Goal: Task Accomplishment & Management: Complete application form

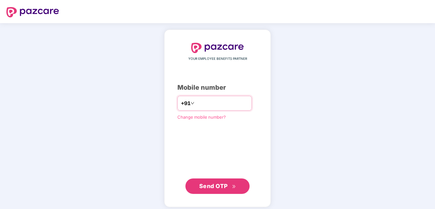
click at [196, 101] on input "**********" at bounding box center [222, 103] width 53 height 10
type input "**********"
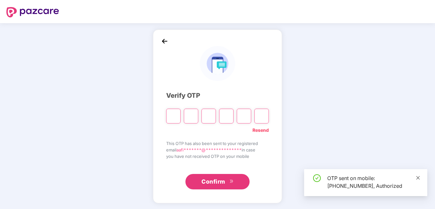
click at [417, 179] on icon "close" at bounding box center [419, 178] width 4 height 4
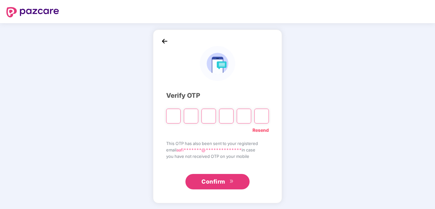
click at [174, 115] on input "Please enter verification code. Digit 1" at bounding box center [173, 116] width 14 height 15
type input "*"
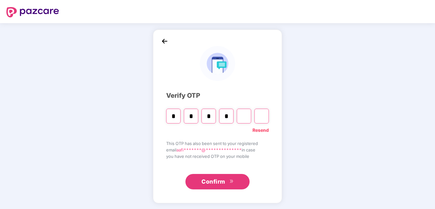
type input "*"
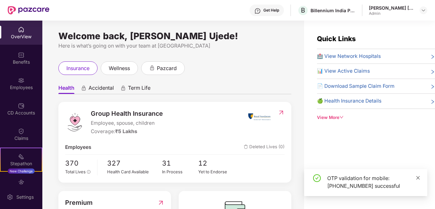
click at [419, 178] on icon "close" at bounding box center [419, 178] width 4 height 4
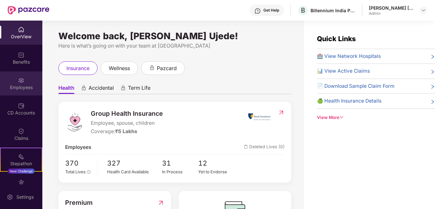
click at [10, 84] on div "Employees" at bounding box center [21, 87] width 42 height 6
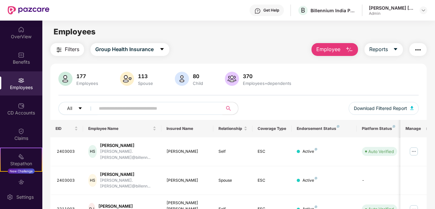
click at [334, 48] on span "Employee" at bounding box center [329, 49] width 24 height 8
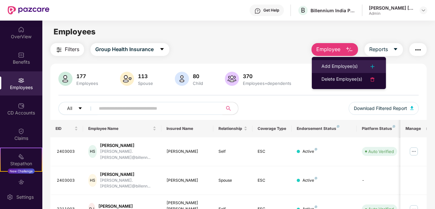
click at [342, 65] on div "Add Employee(s)" at bounding box center [340, 67] width 36 height 8
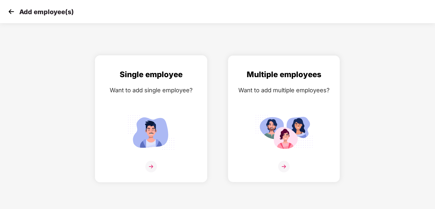
click at [151, 167] on img at bounding box center [151, 167] width 12 height 12
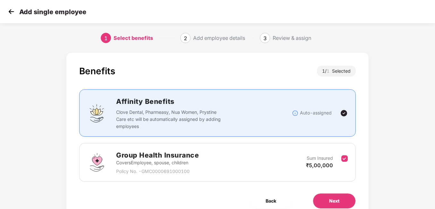
scroll to position [29, 0]
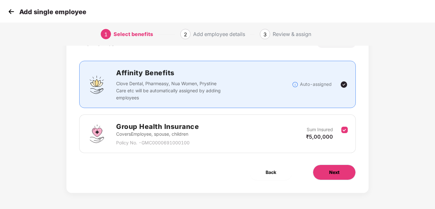
click at [326, 173] on button "Next" at bounding box center [334, 171] width 43 height 15
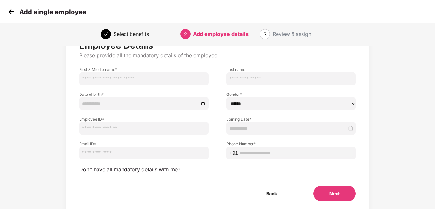
scroll to position [16, 0]
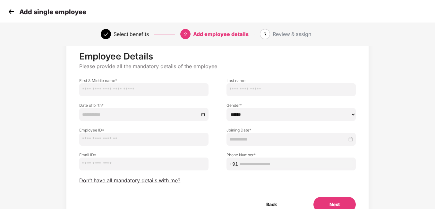
click at [13, 15] on img at bounding box center [11, 12] width 10 height 10
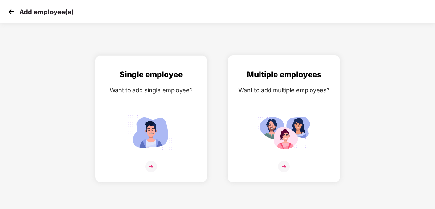
click at [282, 166] on img at bounding box center [284, 167] width 12 height 12
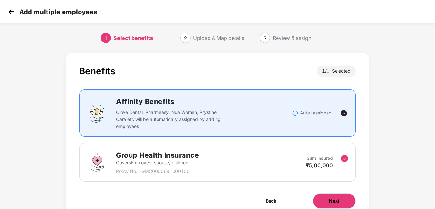
click at [337, 198] on span "Next" at bounding box center [334, 200] width 10 height 7
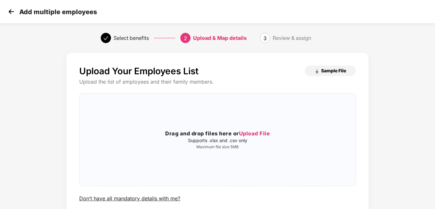
click at [323, 70] on span "Sample File" at bounding box center [333, 70] width 25 height 6
